Goal: Task Accomplishment & Management: Manage account settings

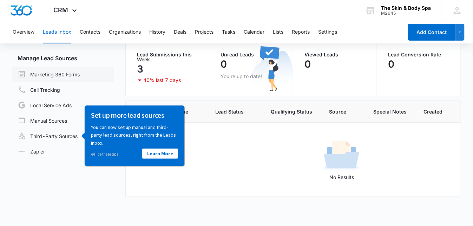
click at [72, 74] on link "Marketing 360 Forms" at bounding box center [49, 74] width 62 height 8
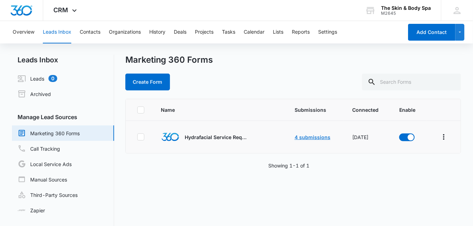
click at [304, 138] on link "4 submissions" at bounding box center [312, 137] width 36 height 6
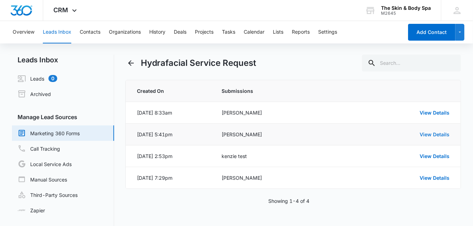
click at [431, 136] on link "View Details" at bounding box center [434, 135] width 30 height 6
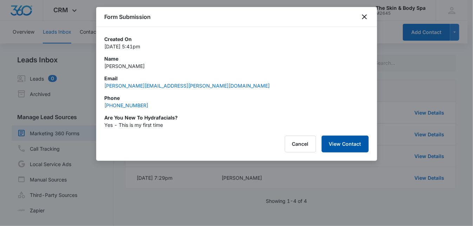
click at [345, 144] on button "View Contact" at bounding box center [344, 144] width 47 height 17
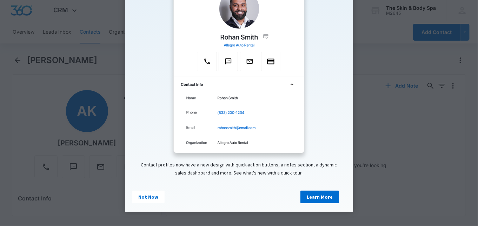
scroll to position [88, 0]
click at [139, 199] on link "Not Now" at bounding box center [148, 197] width 33 height 13
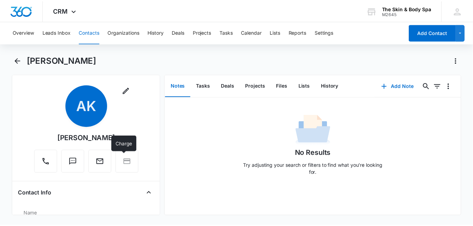
scroll to position [0, 0]
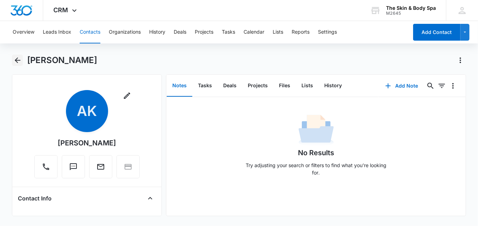
click at [15, 62] on icon "Back" at bounding box center [17, 60] width 8 height 8
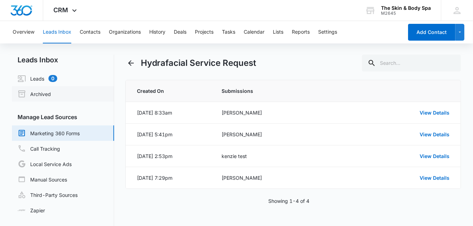
click at [42, 95] on link "Archived" at bounding box center [34, 94] width 33 height 8
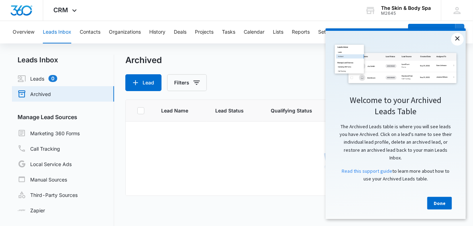
click at [454, 41] on link "×" at bounding box center [457, 39] width 13 height 13
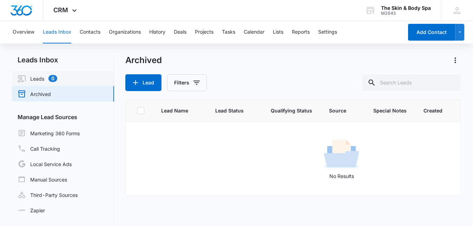
click at [36, 79] on link "Leads 0" at bounding box center [38, 78] width 40 height 8
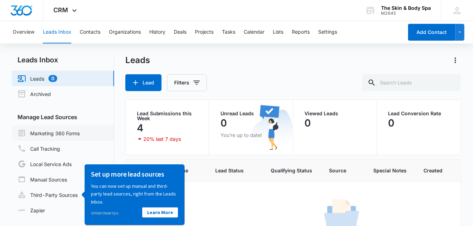
click at [68, 133] on link "Marketing 360 Forms" at bounding box center [49, 133] width 62 height 8
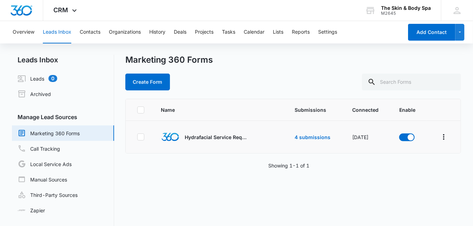
click at [276, 137] on td at bounding box center [276, 137] width 20 height 33
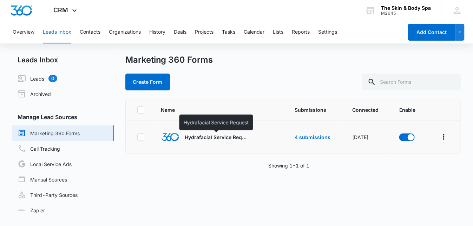
click at [193, 134] on p "Hydrafacial Service Request" at bounding box center [216, 137] width 63 height 7
click at [194, 139] on p "Hydrafacial Service Request" at bounding box center [216, 137] width 63 height 7
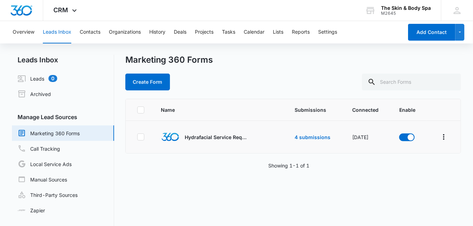
click at [178, 140] on span at bounding box center [170, 137] width 18 height 18
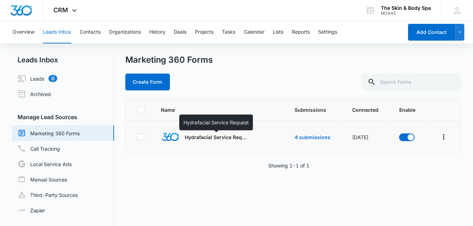
click at [206, 138] on p "Hydrafacial Service Request" at bounding box center [216, 137] width 63 height 7
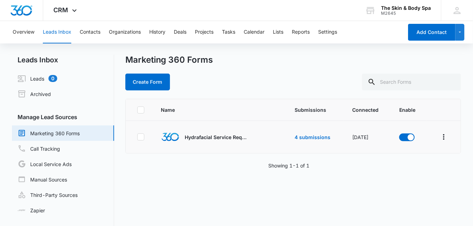
click at [444, 137] on td at bounding box center [444, 137] width 34 height 33
click at [439, 137] on icon "Overflow Menu" at bounding box center [443, 137] width 8 height 8
click at [319, 138] on link "4 submissions" at bounding box center [312, 137] width 36 height 6
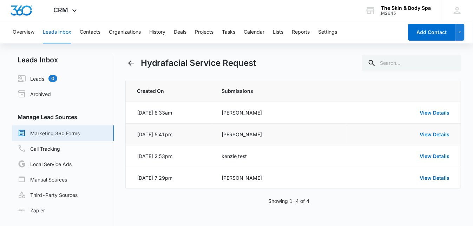
click at [251, 132] on div "[PERSON_NAME]" at bounding box center [280, 134] width 116 height 7
click at [431, 134] on link "View Details" at bounding box center [434, 135] width 30 height 6
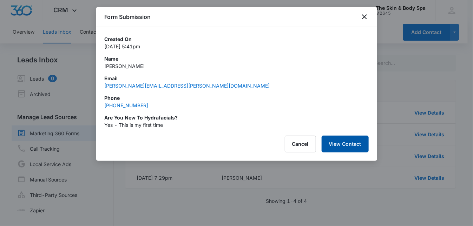
click at [335, 146] on button "View Contact" at bounding box center [344, 144] width 47 height 17
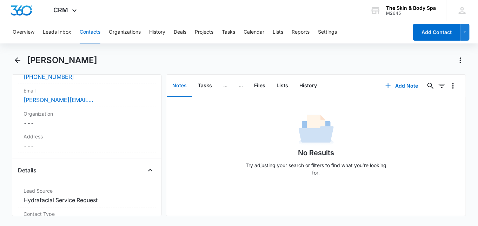
scroll to position [93, 0]
